Goal: Task Accomplishment & Management: Manage account settings

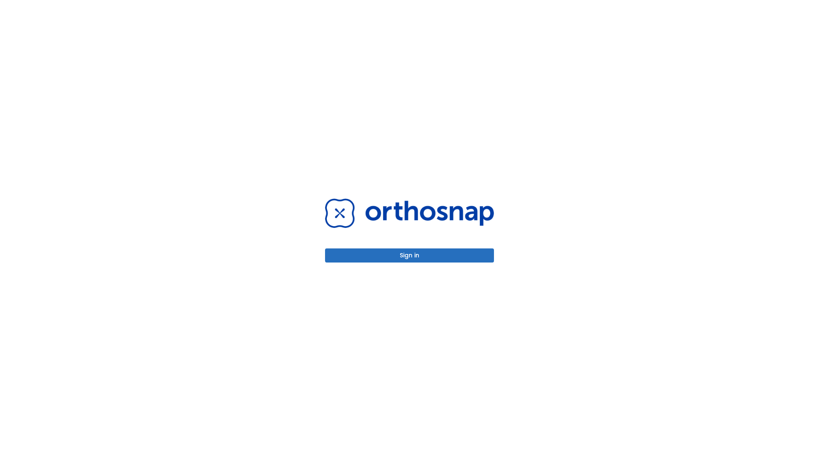
click at [410, 255] on button "Sign in" at bounding box center [409, 255] width 169 height 14
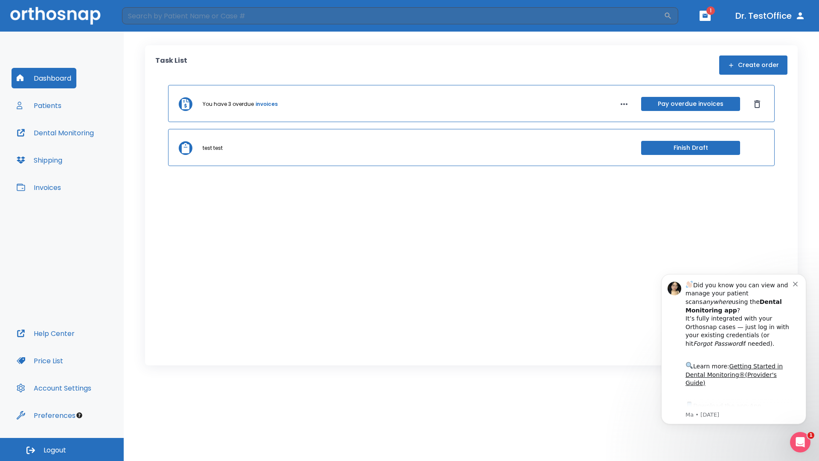
click at [62, 449] on span "Logout" at bounding box center [55, 449] width 23 height 9
